Goal: Task Accomplishment & Management: Use online tool/utility

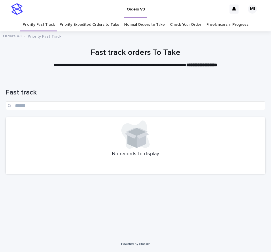
click at [105, 26] on link "Priority Expedited Orders to Take" at bounding box center [90, 24] width 60 height 13
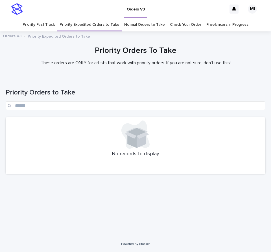
click at [139, 25] on link "Normal Orders to Take" at bounding box center [144, 24] width 41 height 13
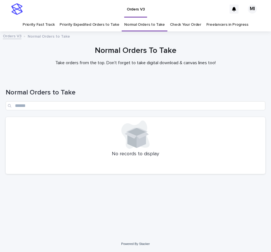
drag, startPoint x: 63, startPoint y: 77, endPoint x: 65, endPoint y: 64, distance: 12.5
click at [63, 76] on div at bounding box center [135, 55] width 271 height 42
click at [195, 80] on div "Normal Orders to Take" at bounding box center [136, 97] width 260 height 40
click at [189, 25] on link "Check Your Order" at bounding box center [185, 24] width 31 height 13
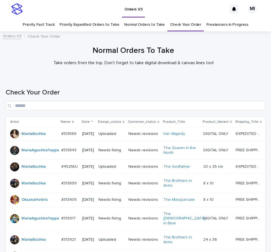
click at [45, 25] on link "Priority Fast Track" at bounding box center [39, 24] width 32 height 13
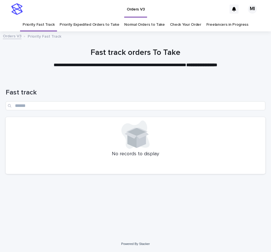
click at [100, 27] on link "Priority Expedited Orders to Take" at bounding box center [90, 24] width 60 height 13
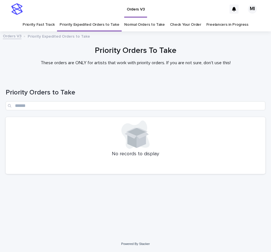
click at [227, 74] on div at bounding box center [135, 55] width 271 height 42
click at [87, 77] on div "Priority Orders to Take" at bounding box center [136, 97] width 260 height 40
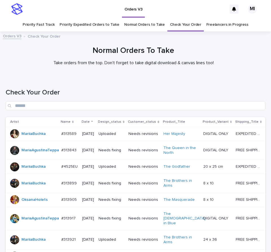
scroll to position [358, 0]
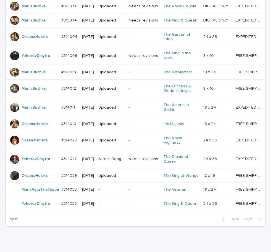
scroll to position [358, 0]
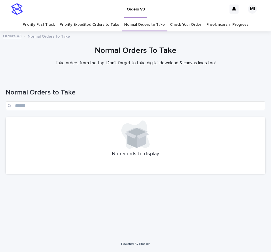
click at [228, 53] on h1 "Normal Orders To Take" at bounding box center [136, 51] width 260 height 10
click at [86, 25] on link "Priority Expedited Orders to Take" at bounding box center [90, 24] width 60 height 13
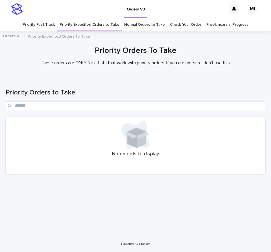
click at [42, 25] on link "Priority Fast Track" at bounding box center [39, 24] width 32 height 13
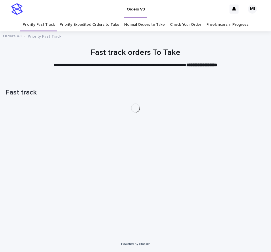
click at [138, 26] on link "Normal Orders to Take" at bounding box center [144, 24] width 41 height 13
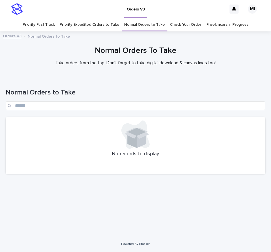
click at [231, 70] on div "Normal Orders To Take Take orders from the top. Don't forget to take digital do…" at bounding box center [135, 58] width 271 height 24
